Goal: Entertainment & Leisure: Consume media (video, audio)

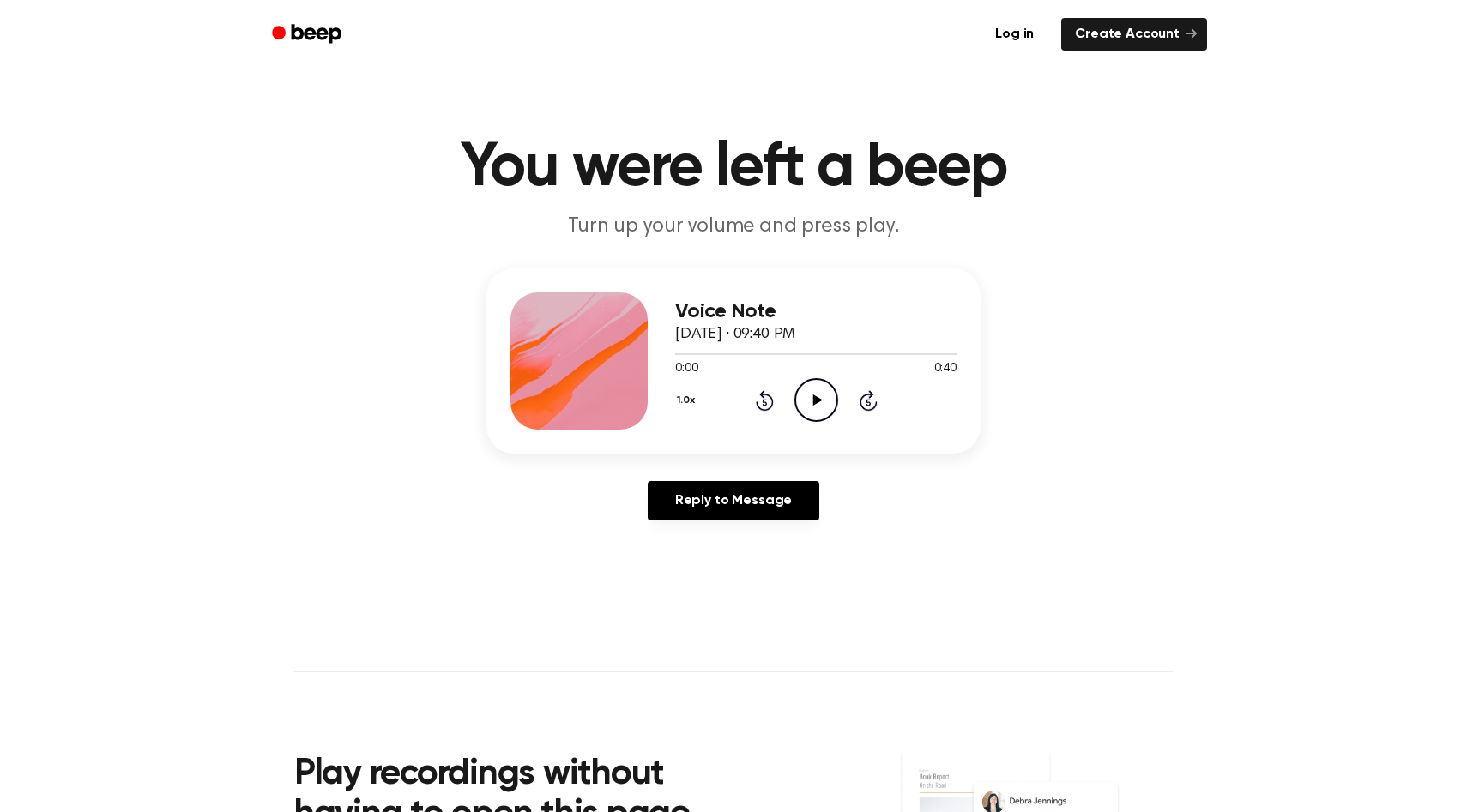
click at [826, 406] on icon "Play Audio" at bounding box center [816, 400] width 44 height 44
click at [826, 411] on icon "Pause Audio" at bounding box center [816, 400] width 44 height 44
click at [768, 400] on icon "Rewind 5 seconds" at bounding box center [764, 401] width 19 height 23
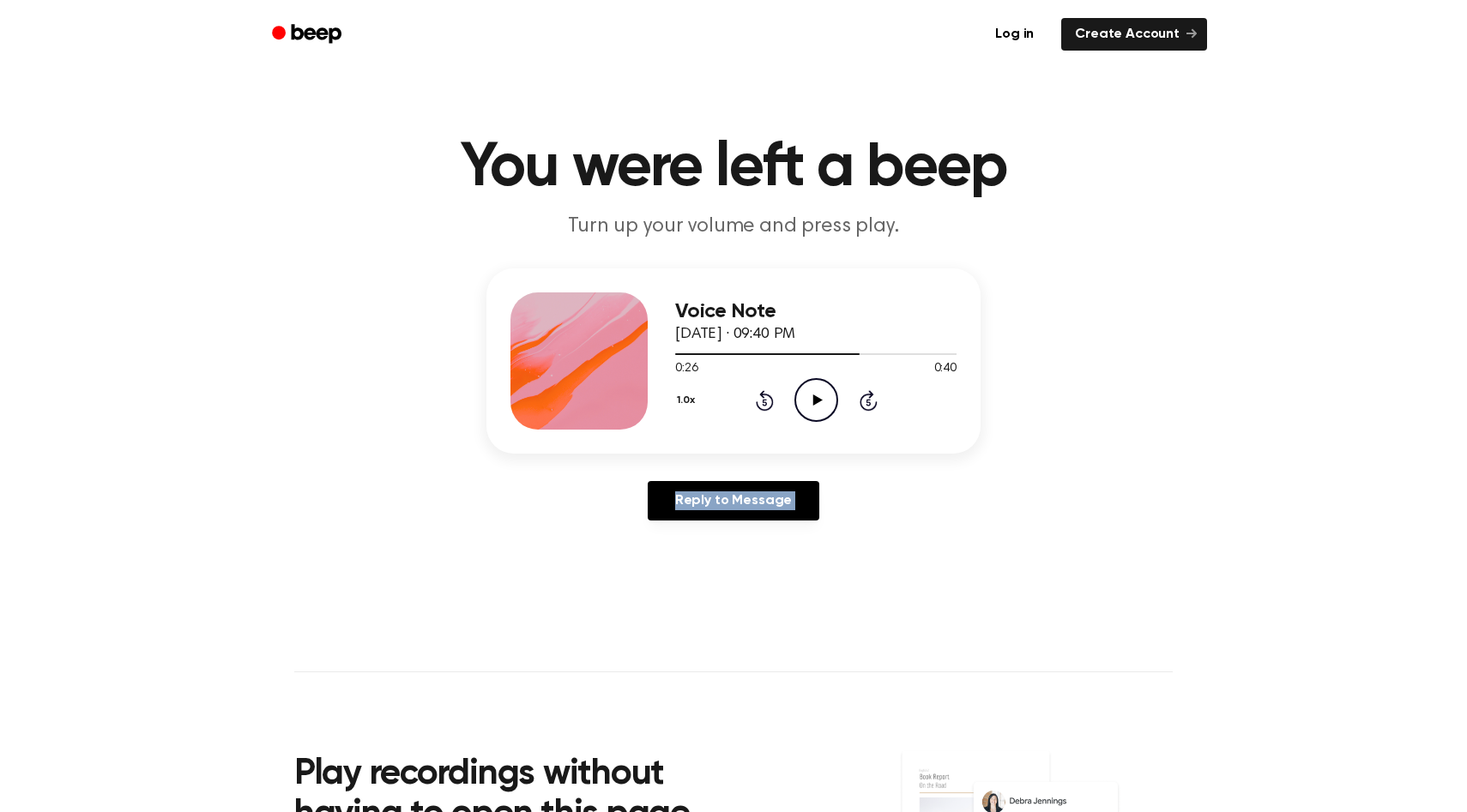
click at [768, 400] on icon "Rewind 5 seconds" at bounding box center [764, 401] width 19 height 23
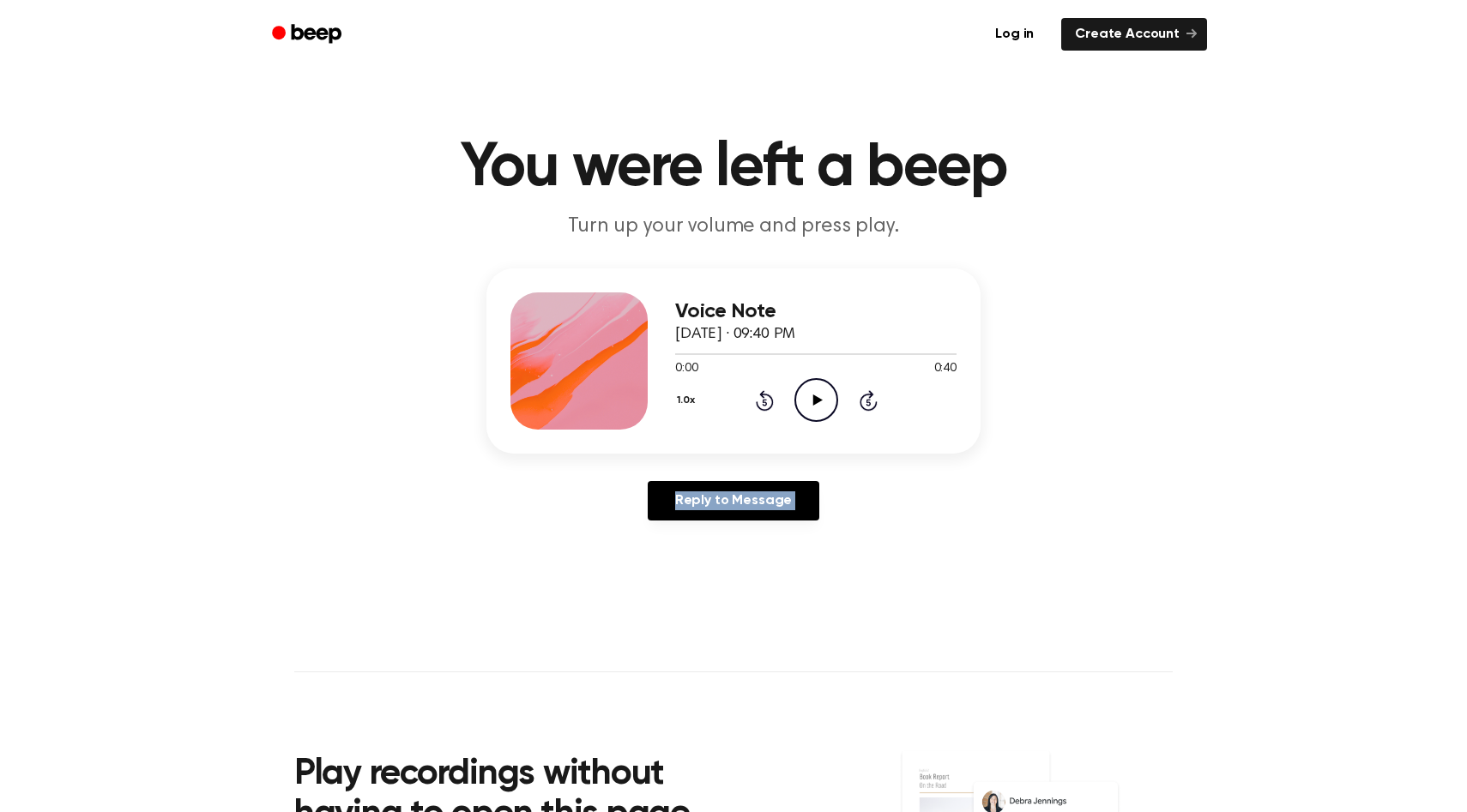
click at [668, 563] on main "You were left a beep Turn up your volume and press play. Voice Note [DATE] · 09…" at bounding box center [734, 528] width 1467 height 1058
